Goal: Task Accomplishment & Management: Use online tool/utility

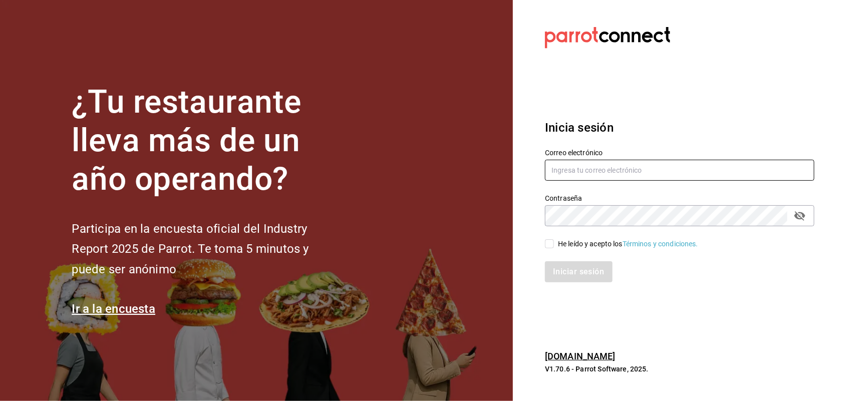
click at [595, 168] on input "text" at bounding box center [680, 170] width 270 height 21
type input "[EMAIL_ADDRESS][DOMAIN_NAME]"
click at [803, 219] on icon "passwordField" at bounding box center [800, 216] width 11 height 10
click at [492, 218] on div "¿Tu restaurante lleva más de un año operando? Participa en la encuesta oficial …" at bounding box center [427, 200] width 855 height 401
click at [551, 241] on input "He leído y acepto los Términos y condiciones." at bounding box center [549, 243] width 9 height 9
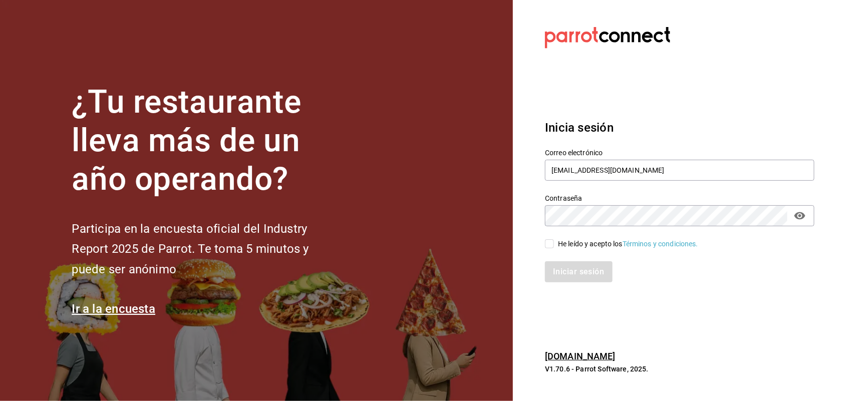
checkbox input "true"
click at [589, 274] on button "Iniciar sesión" at bounding box center [579, 272] width 68 height 21
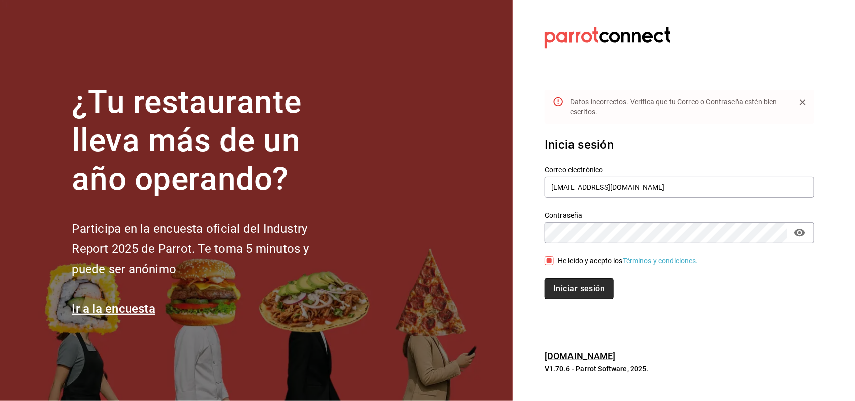
click at [590, 299] on button "Iniciar sesión" at bounding box center [579, 289] width 68 height 21
click at [545, 279] on button "Iniciar sesión" at bounding box center [578, 289] width 67 height 21
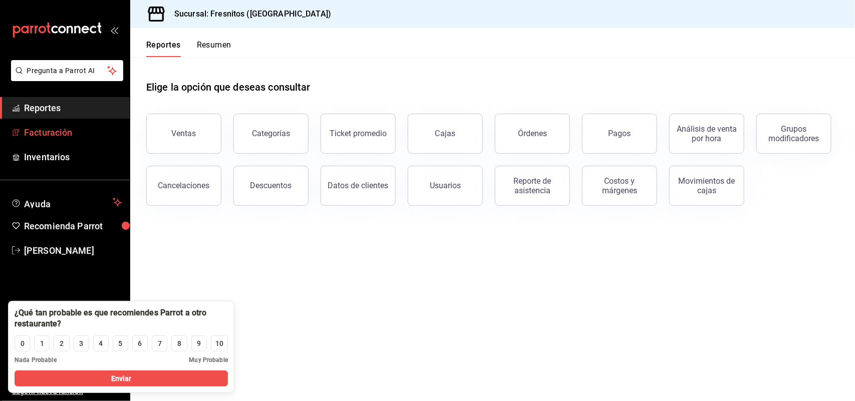
click at [69, 130] on span "Facturación" at bounding box center [73, 133] width 98 height 14
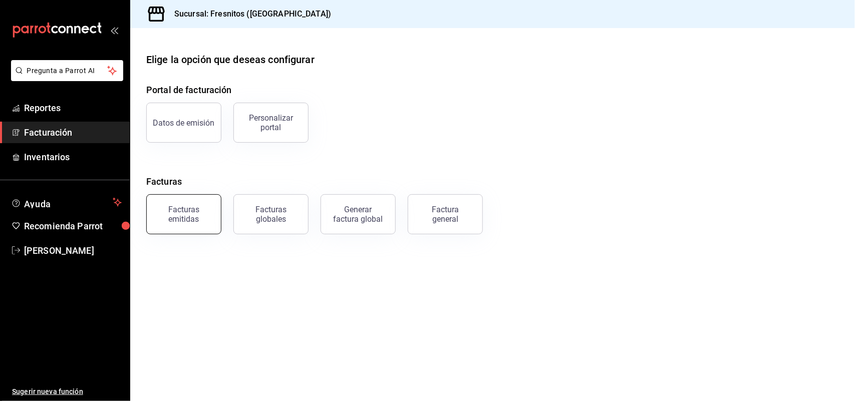
click at [184, 211] on div "Facturas emitidas" at bounding box center [184, 214] width 62 height 19
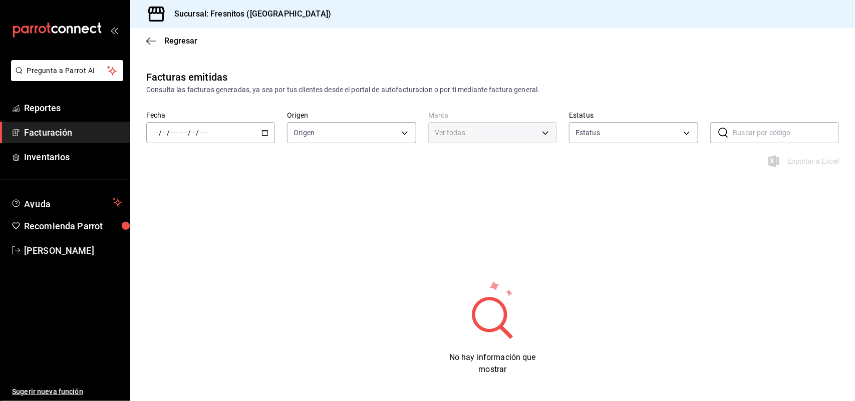
type input "ORDER_INVOICE,GENERAL_INVOICE"
type input "ACTIVE,PENDING_CANCELLATION,CANCELLED,PRE_CANCELLED"
type input "0fbfff8c-341e-4e3b-85d8-6df2e864f0f7"
click at [790, 142] on input "text" at bounding box center [786, 133] width 106 height 20
click at [748, 137] on input "9326" at bounding box center [786, 133] width 106 height 20
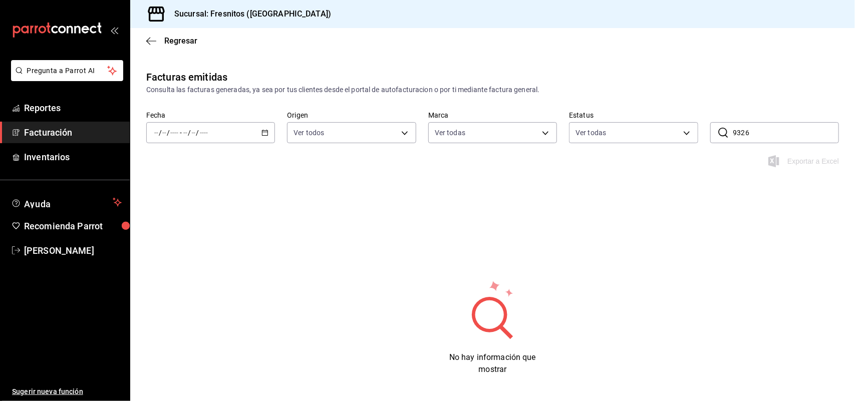
click at [757, 134] on input "9326" at bounding box center [786, 133] width 106 height 20
click at [329, 124] on body "Pregunta a Parrot AI Reportes Facturación Inventarios Ayuda Recomienda Parrot R…" at bounding box center [427, 200] width 855 height 401
click at [255, 198] on div at bounding box center [427, 200] width 855 height 401
click at [264, 133] on icon "button" at bounding box center [265, 132] width 7 height 7
click at [197, 277] on span "Rango de fechas" at bounding box center [194, 276] width 78 height 11
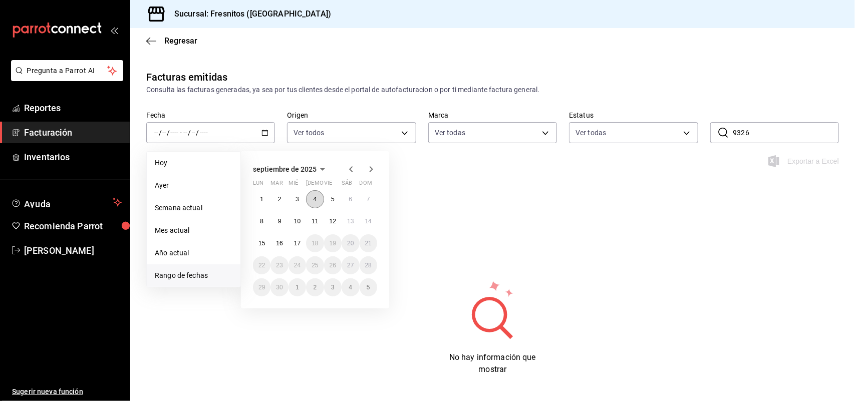
click at [312, 198] on button "4" at bounding box center [315, 199] width 18 height 18
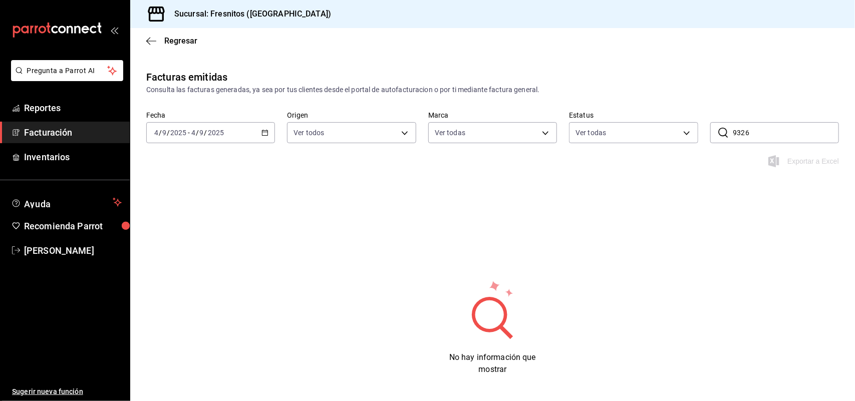
click at [759, 138] on input "9326" at bounding box center [786, 133] width 106 height 20
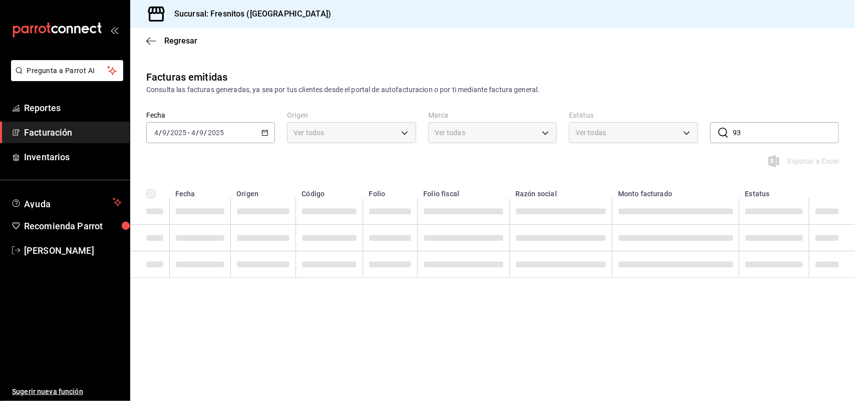
type input "9"
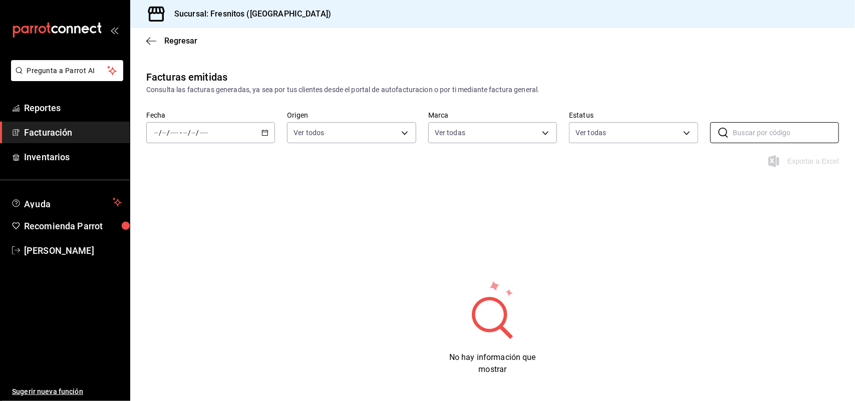
click at [262, 136] on div "/ / - / /" at bounding box center [210, 132] width 129 height 21
type input "ORDER_INVOICE,GENERAL_INVOICE"
type input "ACTIVE,PENDING_CANCELLATION,CANCELLED,PRE_CANCELLED"
type input "0fbfff8c-341e-4e3b-85d8-6df2e864f0f7"
click at [254, 131] on div "/ / - / /" at bounding box center [210, 132] width 129 height 21
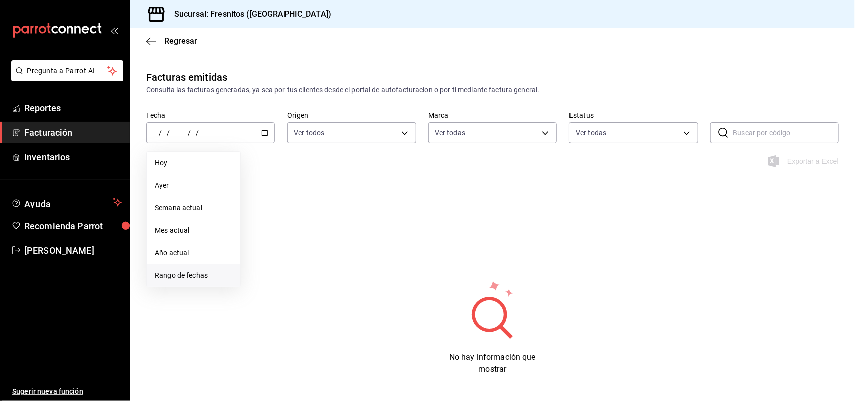
click at [202, 271] on span "Rango de fechas" at bounding box center [194, 276] width 78 height 11
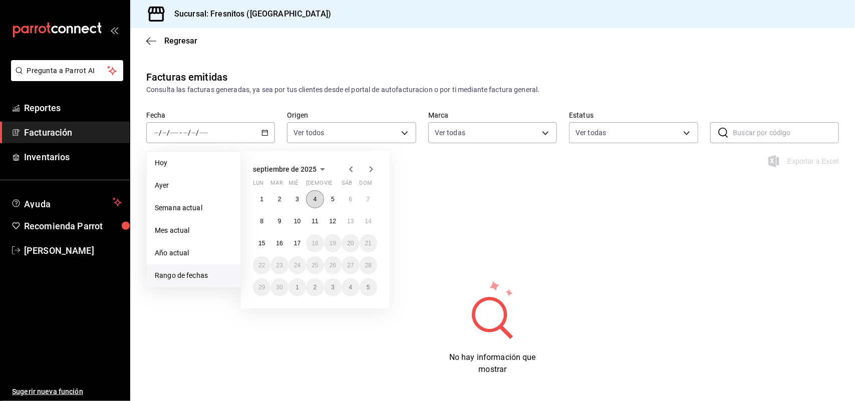
click at [319, 200] on button "4" at bounding box center [315, 199] width 18 height 18
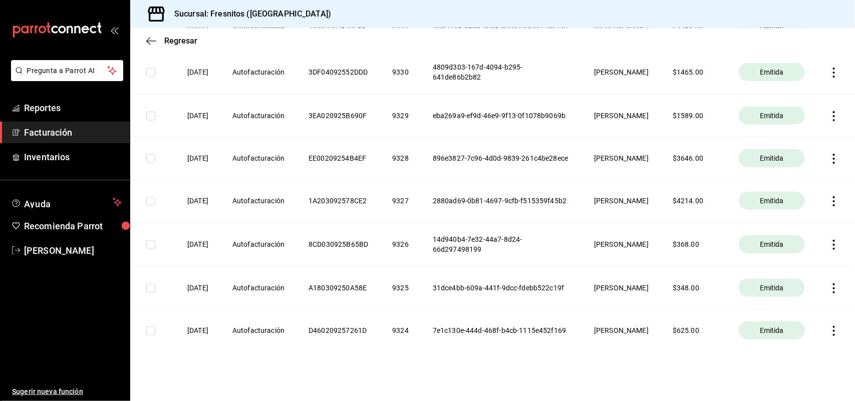
scroll to position [313, 0]
click at [829, 249] on icon "button" at bounding box center [834, 244] width 10 height 10
click at [788, 260] on div "Descargar XML" at bounding box center [793, 259] width 49 height 8
